Goal: Transaction & Acquisition: Purchase product/service

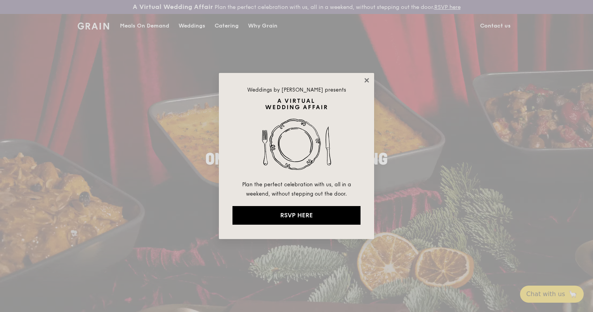
click at [365, 81] on icon at bounding box center [366, 80] width 7 height 7
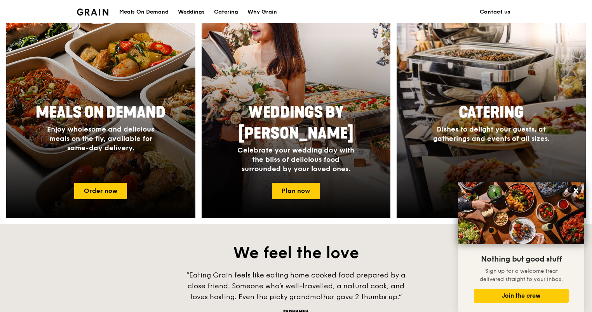
scroll to position [332, 0]
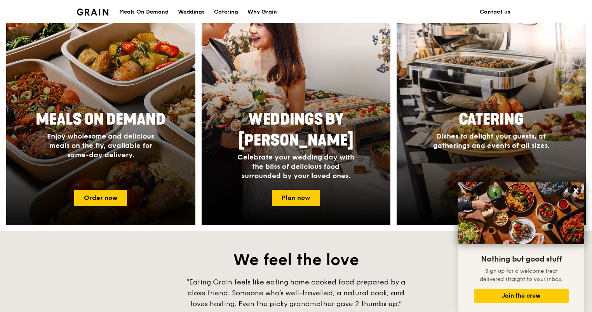
click at [130, 187] on div at bounding box center [101, 112] width 208 height 249
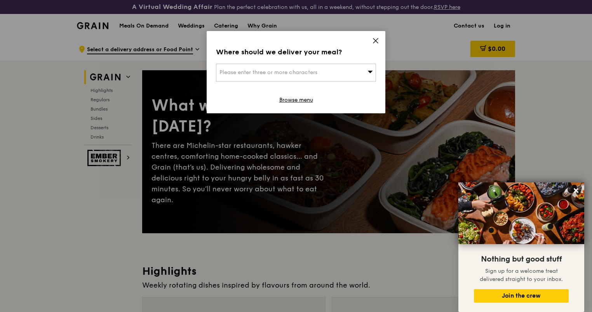
click at [373, 39] on icon at bounding box center [375, 40] width 7 height 7
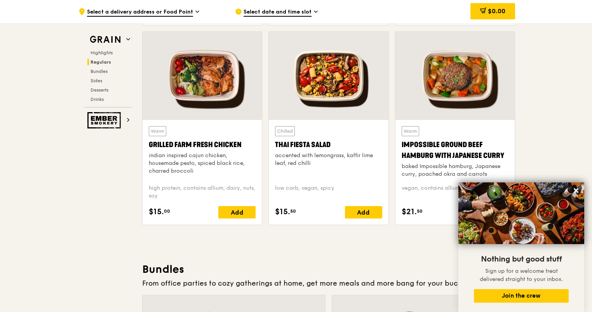
scroll to position [885, 0]
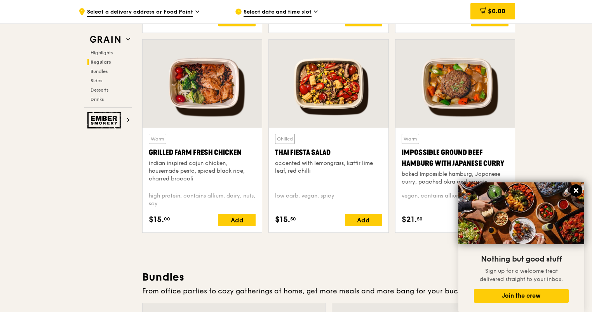
click at [577, 191] on icon at bounding box center [576, 190] width 5 height 5
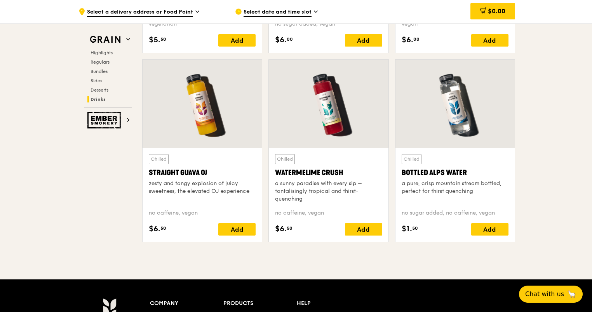
scroll to position [3255, 0]
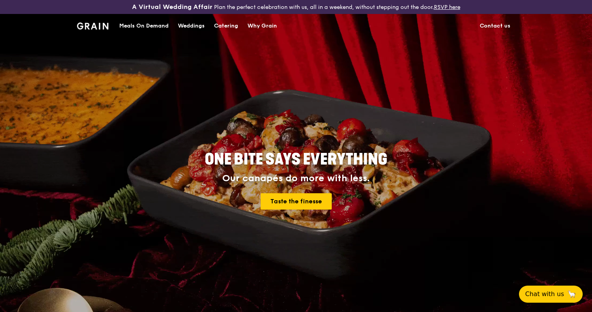
click at [501, 26] on link "Contact us" at bounding box center [495, 25] width 40 height 23
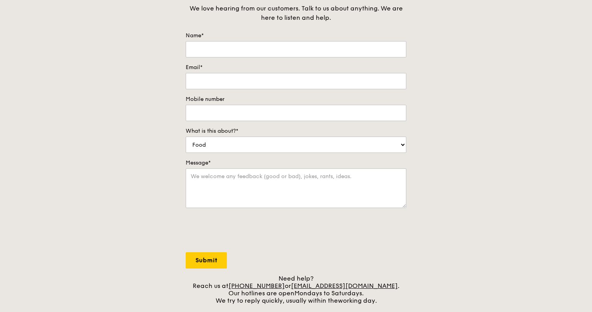
scroll to position [233, 0]
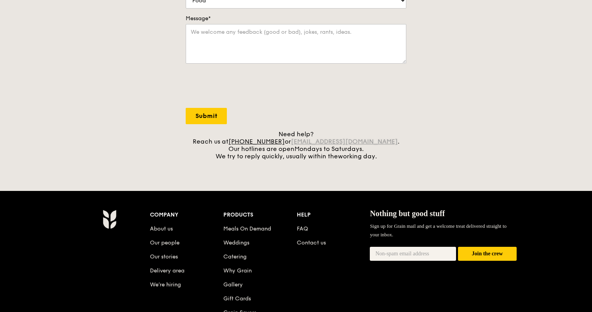
click at [306, 141] on link "concierge@grain.com.sg" at bounding box center [344, 141] width 107 height 7
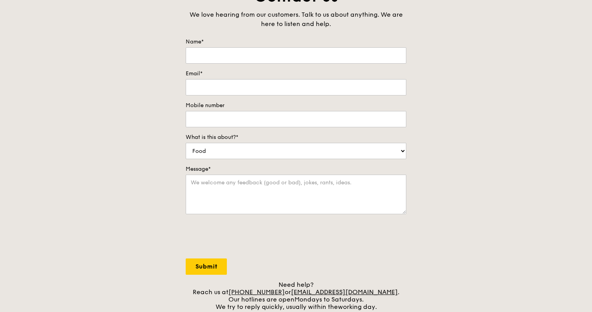
scroll to position [0, 0]
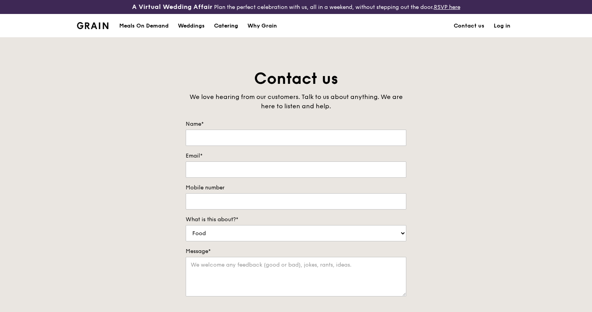
click at [226, 23] on div "Catering" at bounding box center [226, 25] width 24 height 23
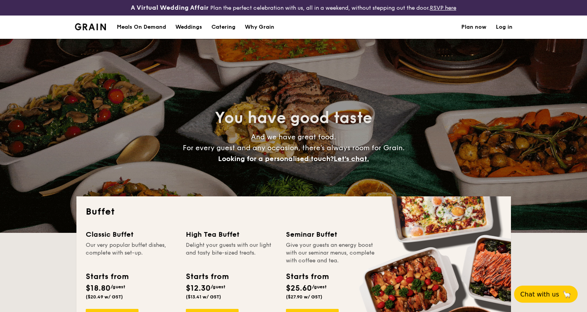
select select
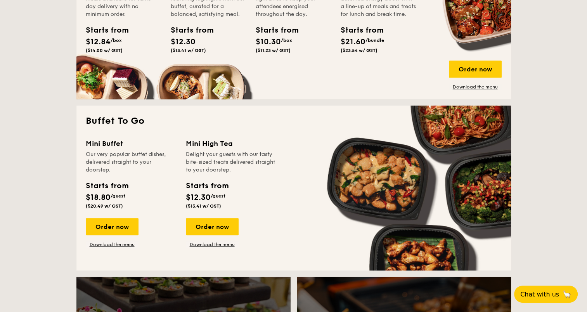
scroll to position [311, 0]
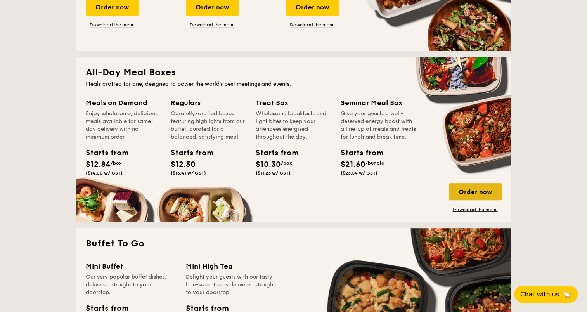
click at [476, 186] on div "Order now" at bounding box center [475, 191] width 53 height 17
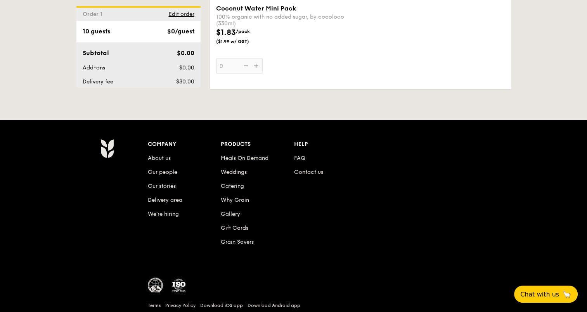
scroll to position [1666, 0]
